Goal: Find specific page/section: Find specific page/section

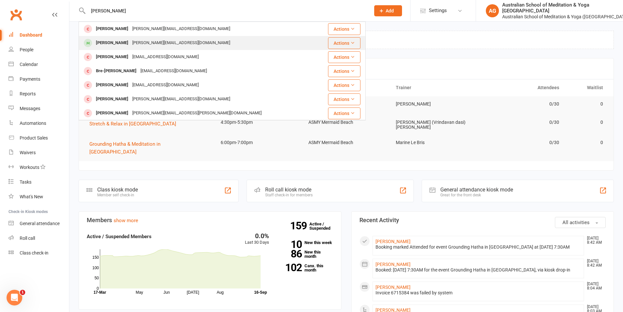
type input "[PERSON_NAME]"
click at [120, 44] on div "[PERSON_NAME]" at bounding box center [112, 42] width 36 height 9
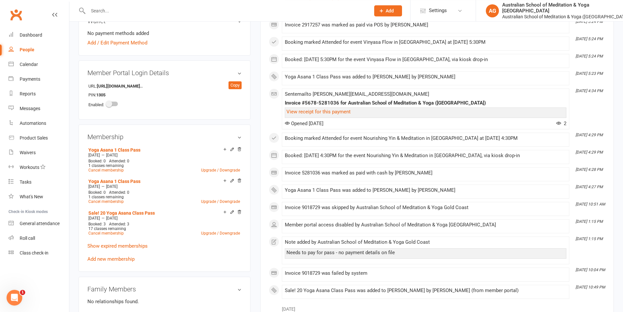
scroll to position [167, 0]
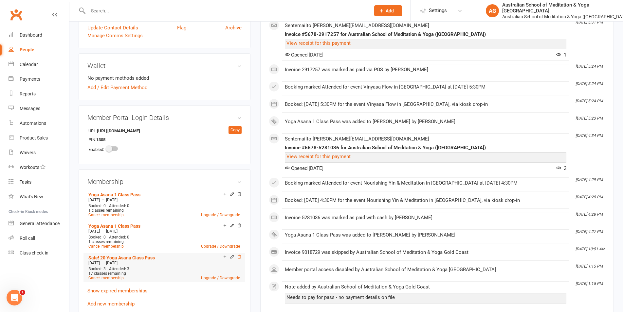
click at [239, 255] on icon at bounding box center [238, 257] width 3 height 4
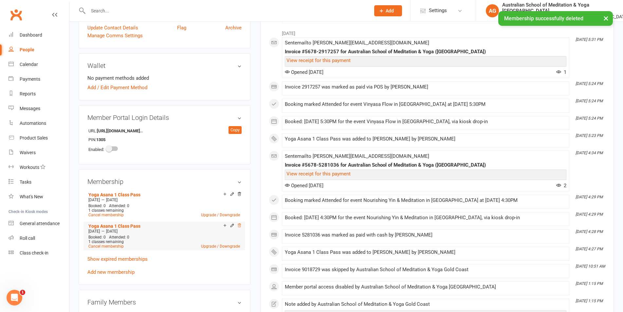
click at [240, 227] on icon at bounding box center [239, 225] width 5 height 5
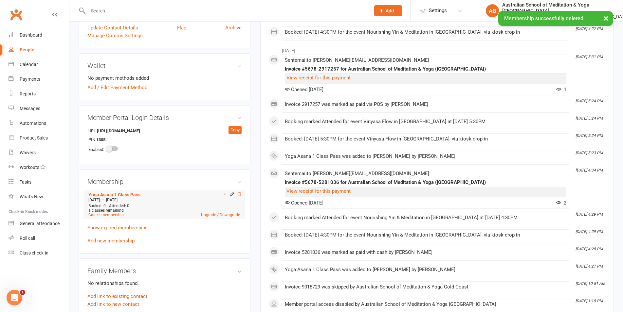
click at [239, 194] on icon at bounding box center [239, 194] width 5 height 5
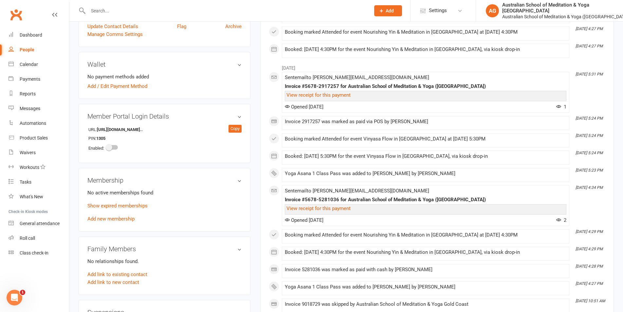
scroll to position [33, 0]
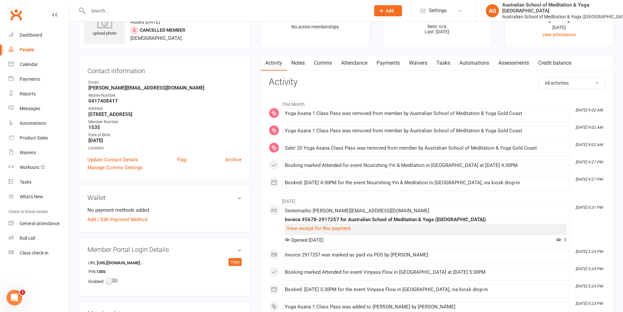
click at [303, 62] on link "Notes" at bounding box center [298, 63] width 23 height 15
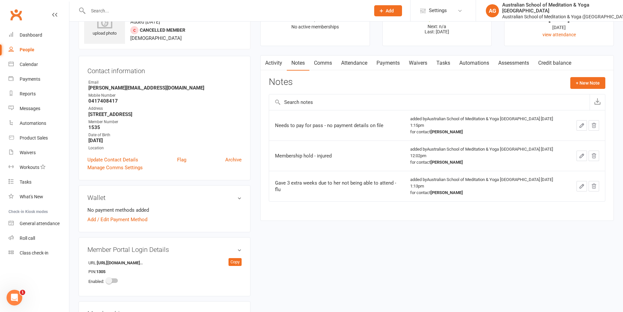
click at [278, 61] on link "Activity" at bounding box center [273, 63] width 26 height 15
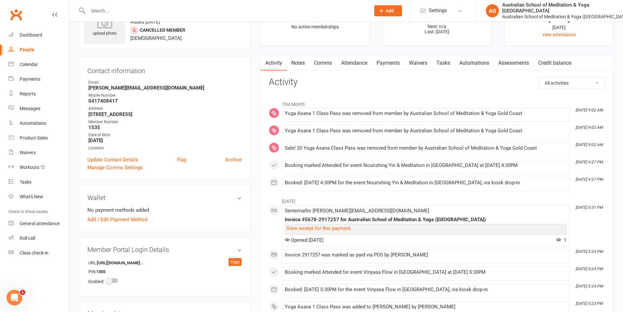
click at [386, 60] on link "Payments" at bounding box center [388, 63] width 32 height 15
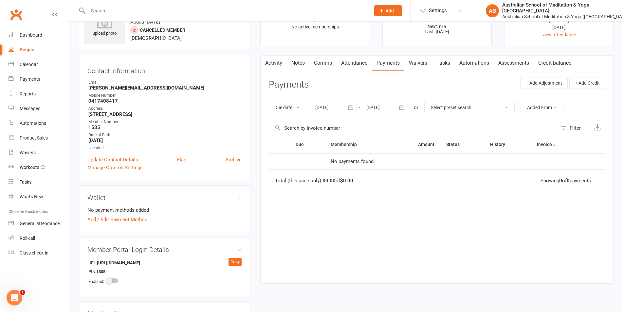
click at [276, 64] on link "Activity" at bounding box center [273, 63] width 26 height 15
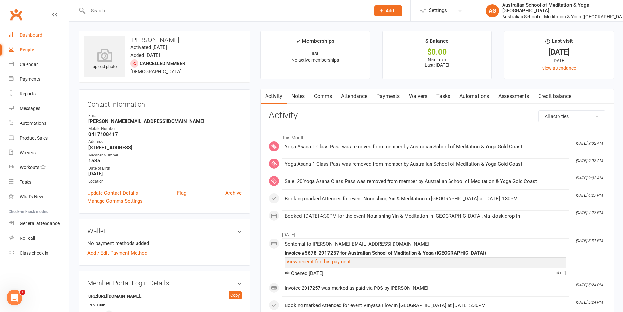
click at [23, 32] on link "Dashboard" at bounding box center [39, 35] width 61 height 15
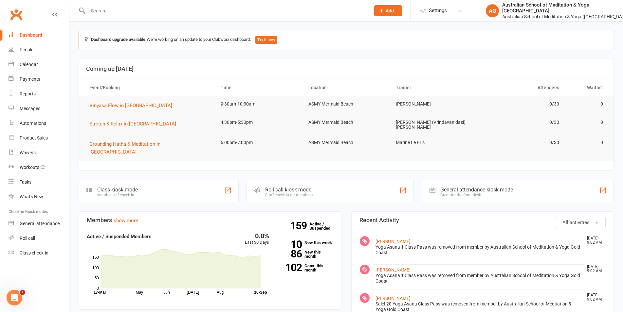
click at [305, 61] on header "Coming up [DATE]" at bounding box center [346, 69] width 534 height 21
